Goal: Information Seeking & Learning: Learn about a topic

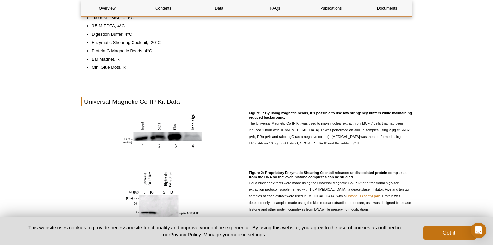
scroll to position [383, 0]
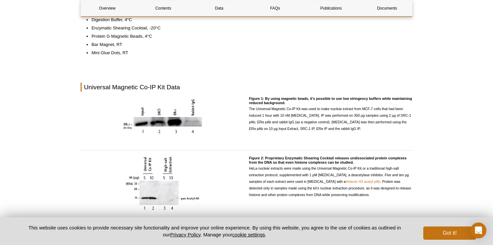
drag, startPoint x: 414, startPoint y: 134, endPoint x: 393, endPoint y: 139, distance: 21.7
click at [393, 139] on div "AVAILABLE PRODUCTS Nuclear Complex Co-IP Kit Available Products Nuclear Complex…" at bounding box center [246, 168] width 339 height 1000
drag, startPoint x: 352, startPoint y: 128, endPoint x: 358, endPoint y: 133, distance: 8.2
click at [358, 132] on p "The Universal Magnetic Co-IP Kit was used to make nuclear extract from MCF-7 ce…" at bounding box center [331, 118] width 164 height 26
drag, startPoint x: 346, startPoint y: 129, endPoint x: 357, endPoint y: 132, distance: 11.6
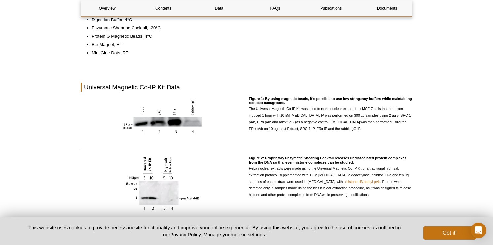
click at [357, 132] on p "The Universal Magnetic Co-IP Kit was used to make nuclear extract from MCF-7 ce…" at bounding box center [331, 118] width 164 height 26
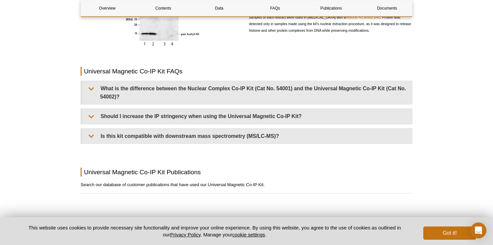
scroll to position [587, 0]
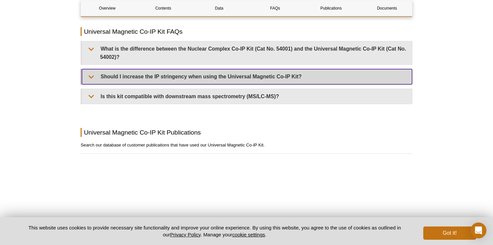
click at [302, 74] on summary "Should I increase the IP stringency when using the Universal Magnetic Co-IP Kit?" at bounding box center [247, 76] width 330 height 15
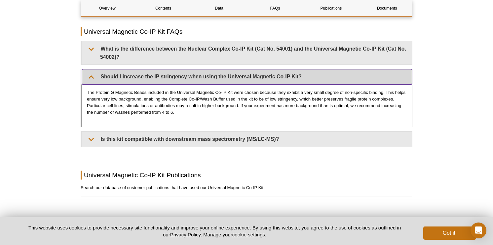
click at [302, 74] on summary "Should I increase the IP stringency when using the Universal Magnetic Co-IP Kit?" at bounding box center [247, 76] width 330 height 15
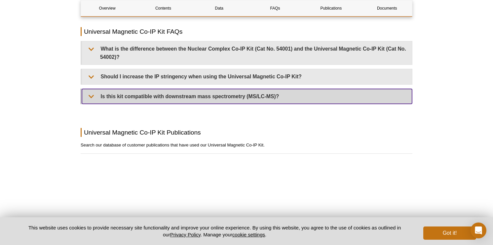
click at [290, 96] on summary "Is this kit compatible with downstream mass spectrometry (MS/LC-MS)?" at bounding box center [247, 96] width 330 height 15
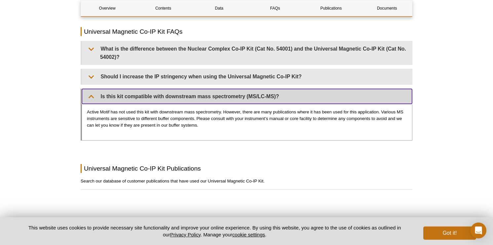
click at [290, 96] on summary "Is this kit compatible with downstream mass spectrometry (MS/LC-MS)?" at bounding box center [247, 96] width 330 height 15
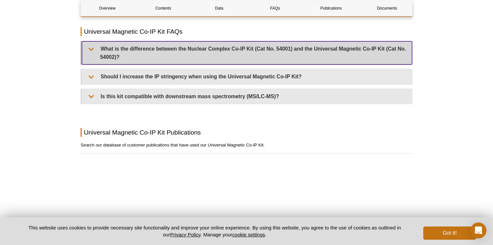
click at [296, 47] on summary "What is the difference between the Nuclear Complex Co-IP Kit (Cat No. 54001) an…" at bounding box center [247, 52] width 330 height 23
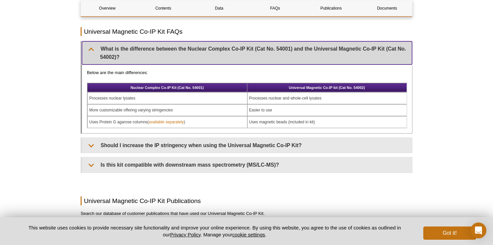
click at [296, 47] on summary "What is the difference between the Nuclear Complex Co-IP Kit (Cat No. 54001) an…" at bounding box center [247, 52] width 330 height 23
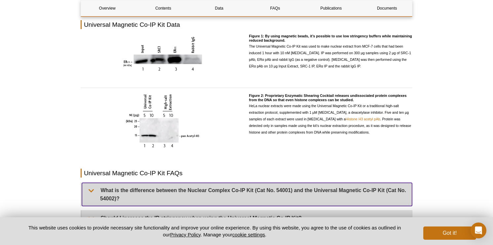
scroll to position [446, 0]
